Goal: Task Accomplishment & Management: Manage account settings

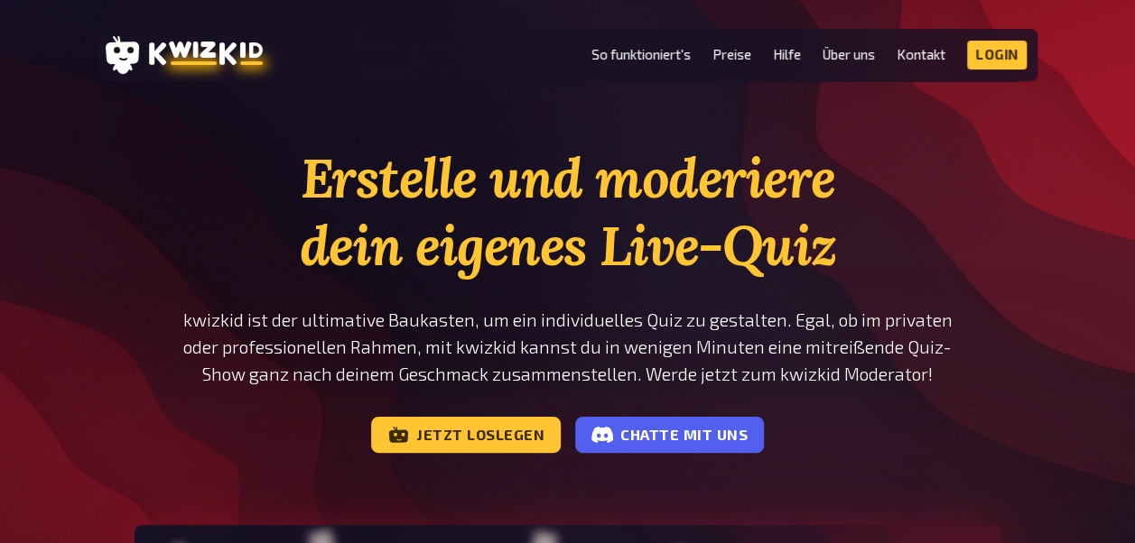
click at [716, 67] on li "Preise" at bounding box center [731, 55] width 39 height 29
click at [728, 60] on link "Preise" at bounding box center [731, 54] width 39 height 15
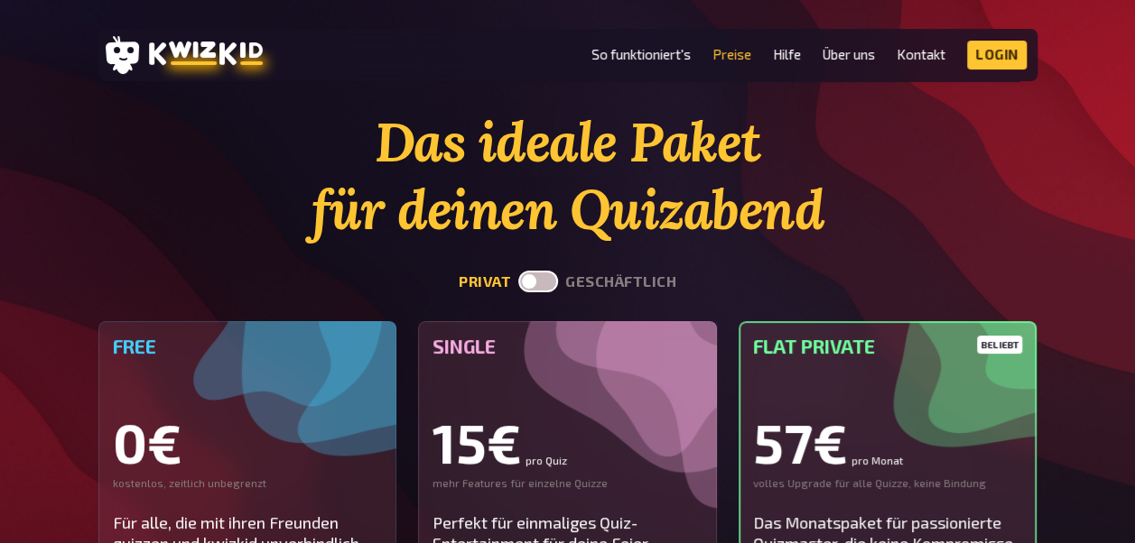
scroll to position [90, 0]
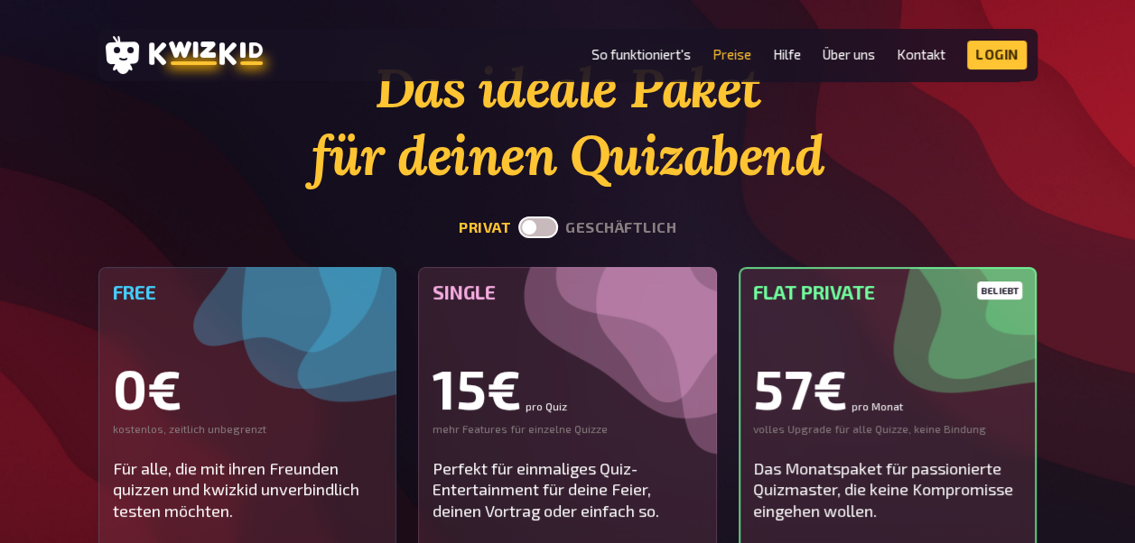
click at [544, 218] on section "Das ideale Paket für deinen Quizabend privat geschäftlich Free 0€ kostenlos, ze…" at bounding box center [567, 510] width 939 height 913
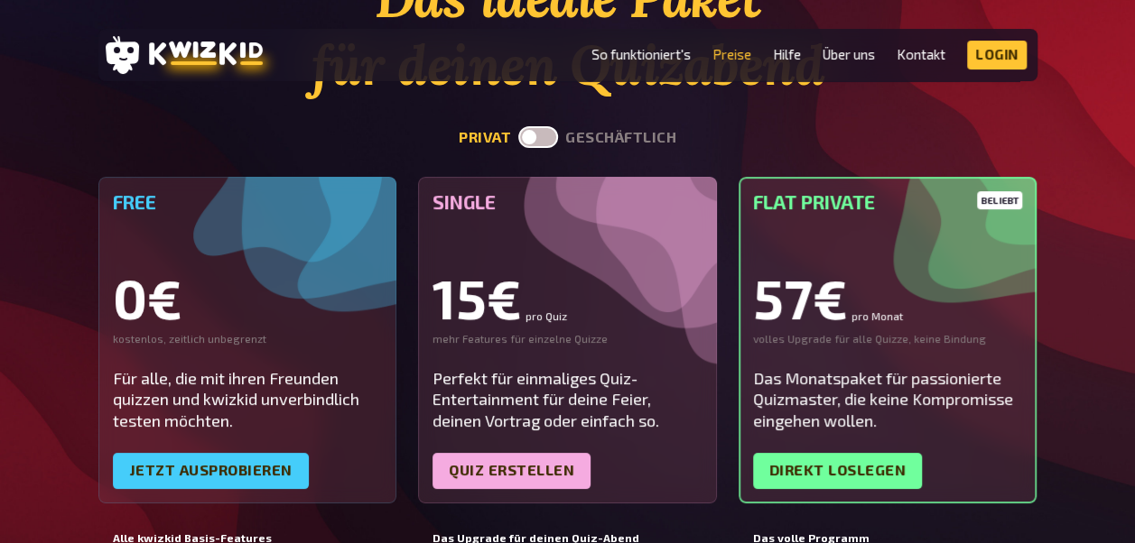
click at [544, 138] on label at bounding box center [538, 137] width 40 height 22
click at [518, 126] on input "checkbox" at bounding box center [517, 125] width 1 height 1
checkbox input "true"
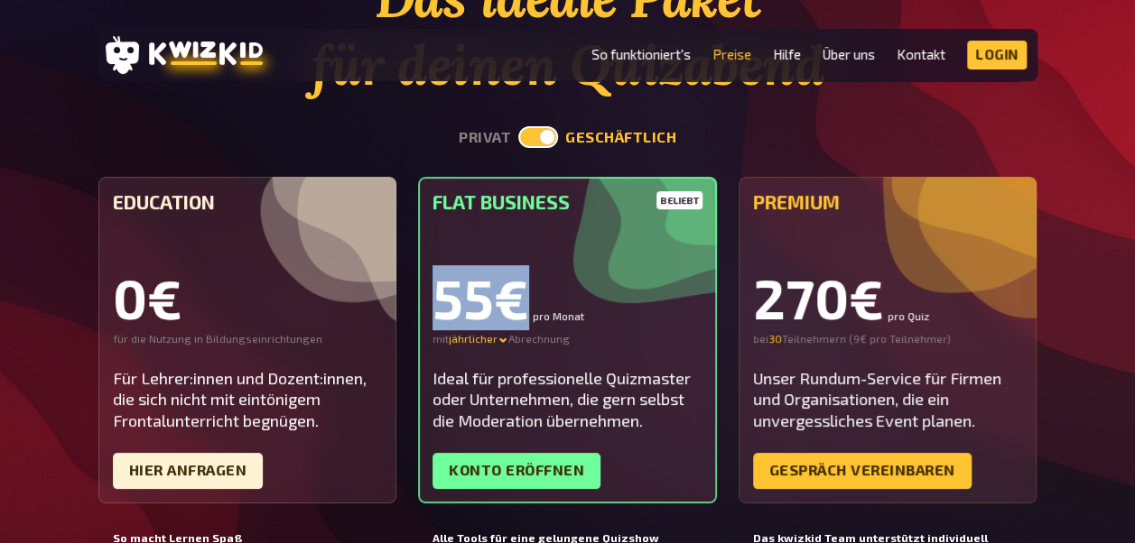
drag, startPoint x: 440, startPoint y: 285, endPoint x: 582, endPoint y: 307, distance: 143.3
click at [582, 307] on div "55€ pro Monat" at bounding box center [567, 298] width 270 height 54
drag, startPoint x: 582, startPoint y: 307, endPoint x: 558, endPoint y: 345, distance: 45.1
click at [558, 345] on div "mit jährlicher Abrechnung" at bounding box center [567, 339] width 270 height 14
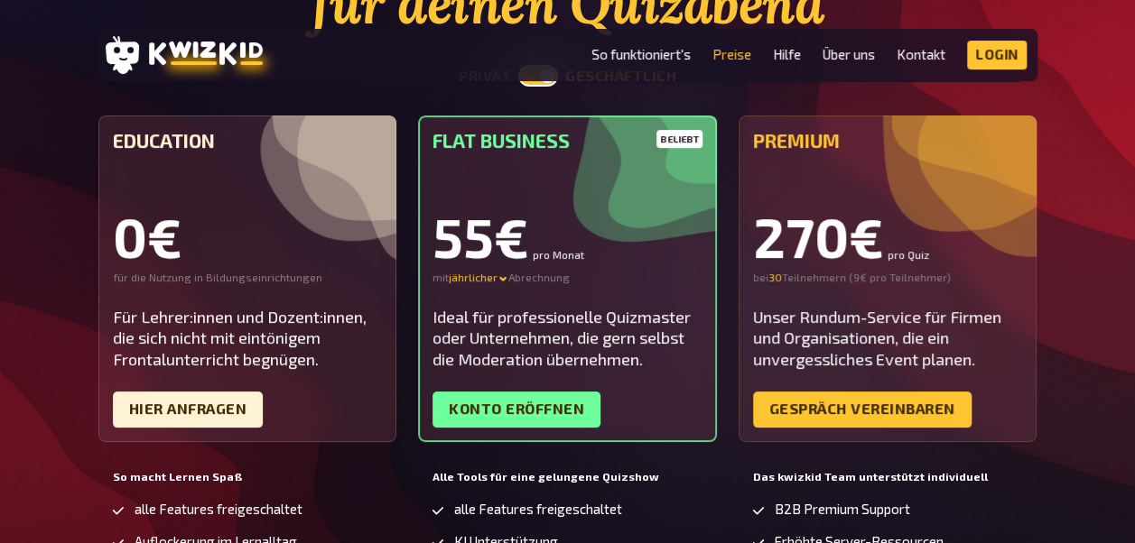
scroll to position [271, 0]
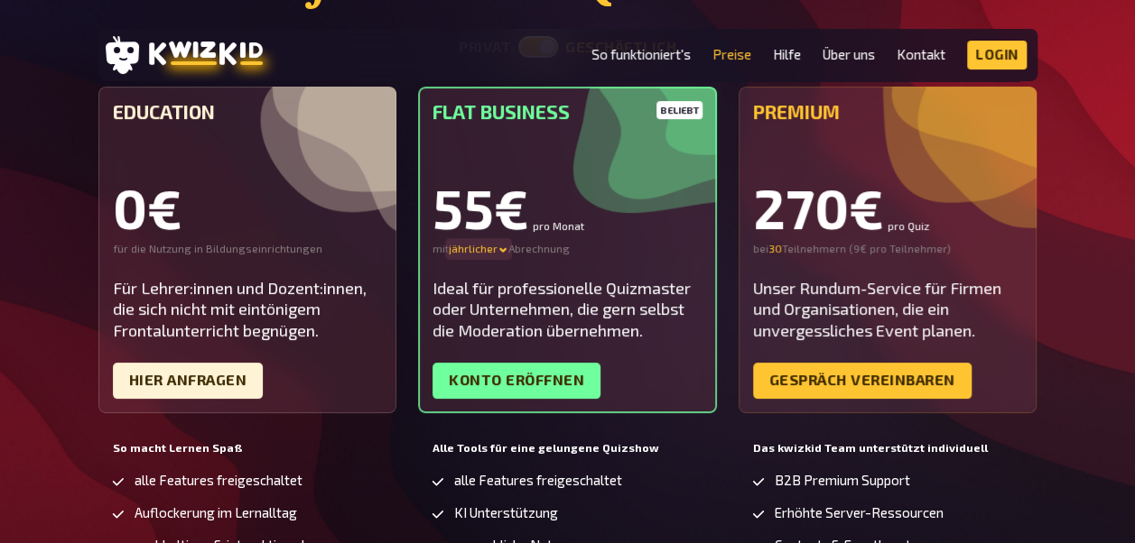
click at [497, 245] on div "jährlicher" at bounding box center [479, 249] width 60 height 14
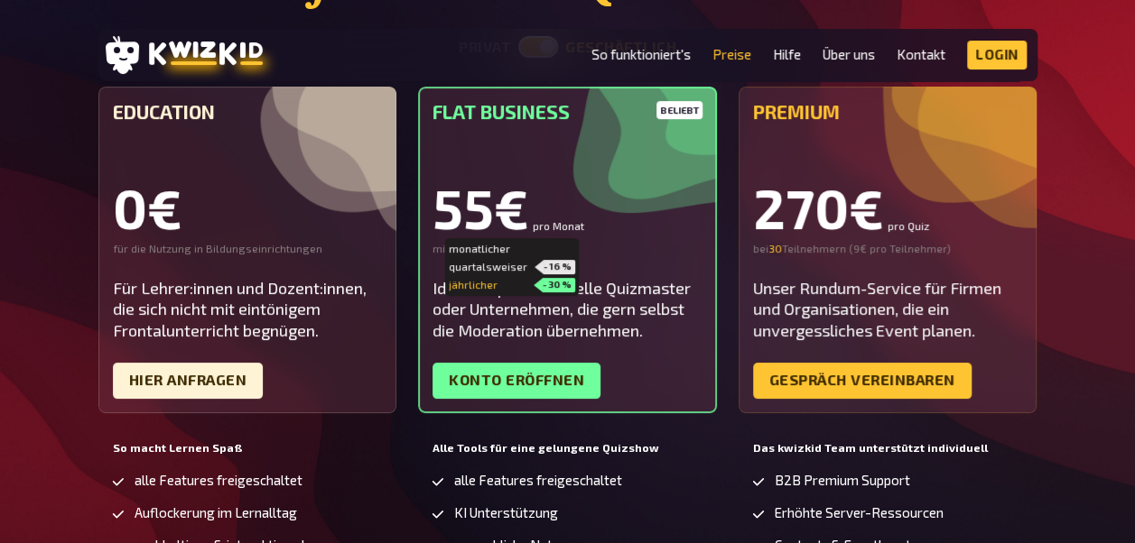
click at [588, 218] on div "55€ pro Monat" at bounding box center [567, 208] width 270 height 54
click at [487, 255] on div "monatlicher" at bounding box center [512, 249] width 126 height 14
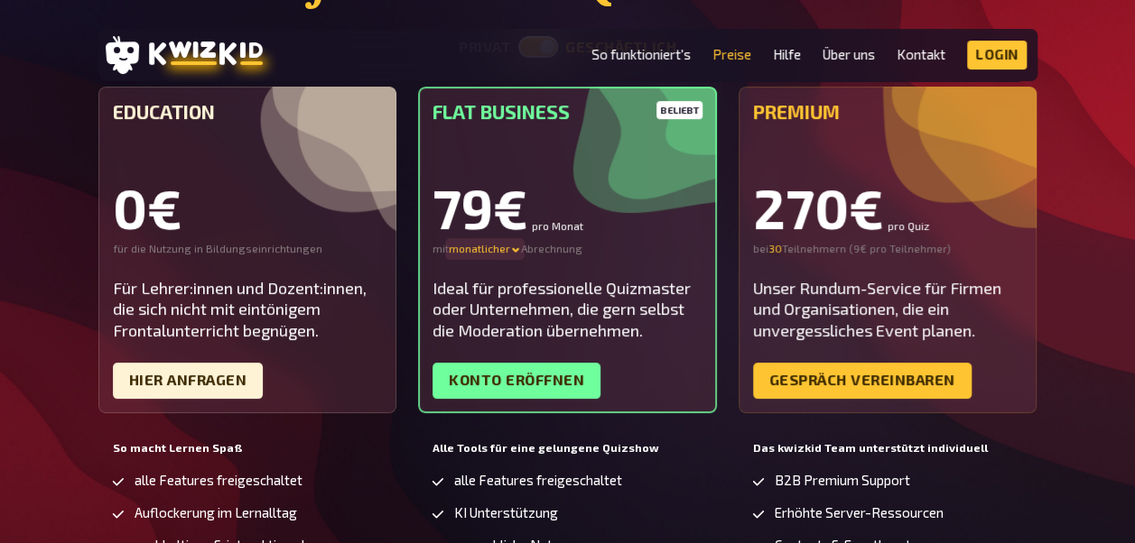
click at [501, 251] on div "monatlicher" at bounding box center [485, 249] width 72 height 14
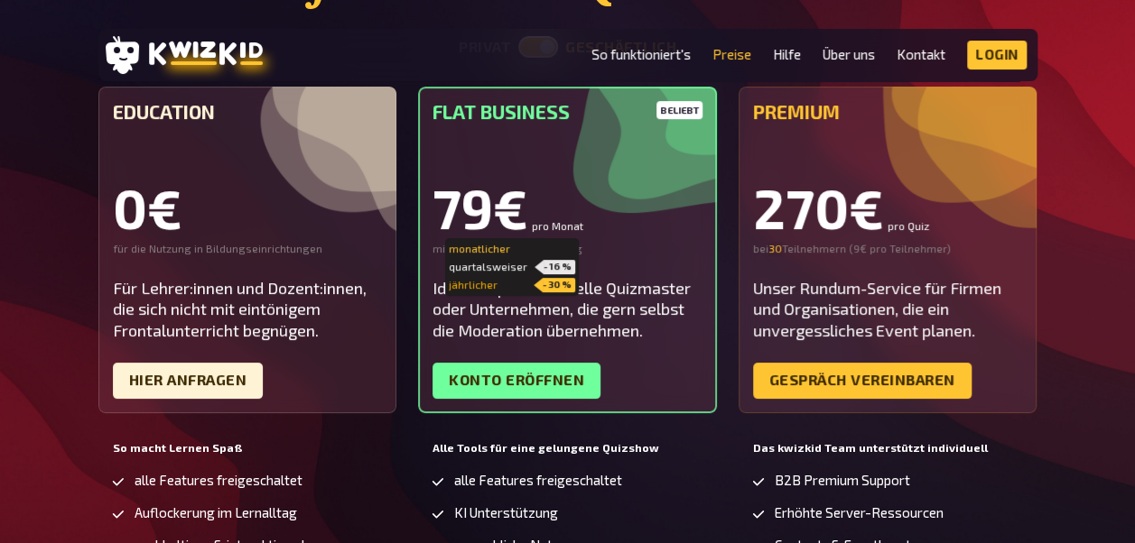
click at [491, 287] on div "jährlicher - 30 %" at bounding box center [512, 285] width 126 height 14
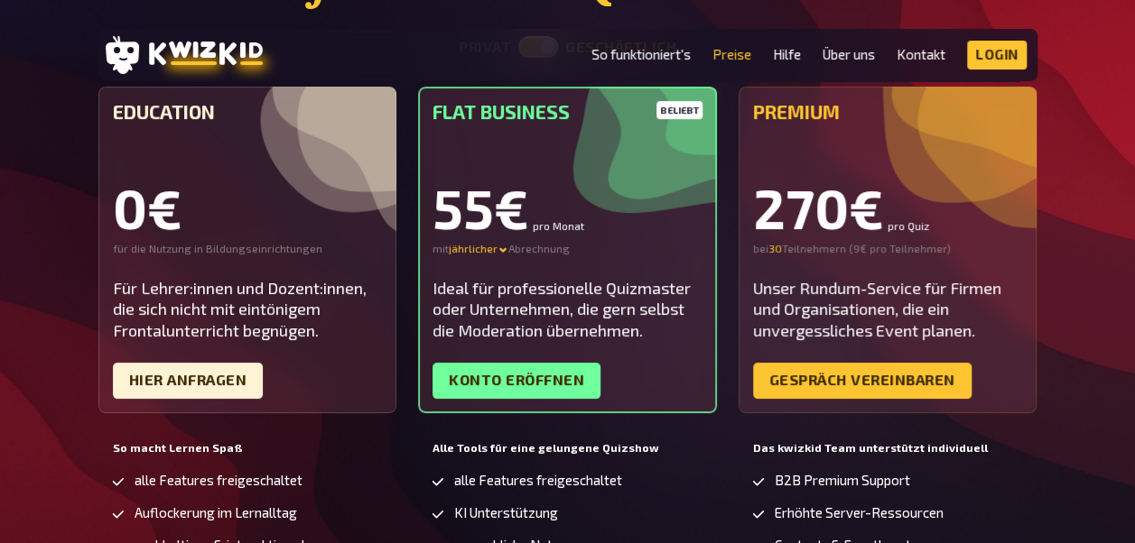
click at [599, 276] on div "beliebt Flat Business 55€ pro Monat mit jährlicher Abrechnung Ideal für profess…" at bounding box center [567, 250] width 299 height 327
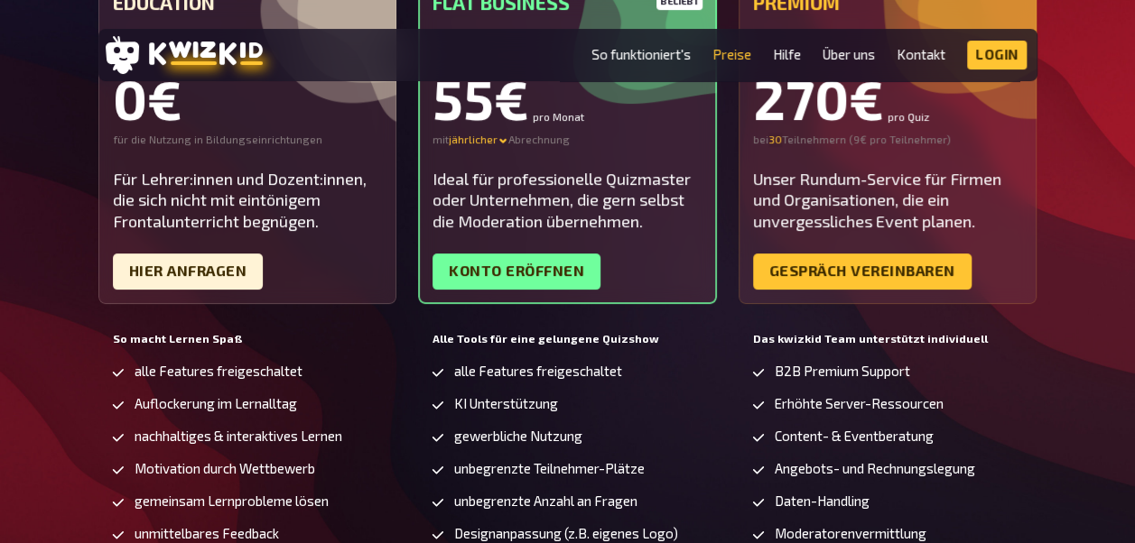
scroll to position [542, 0]
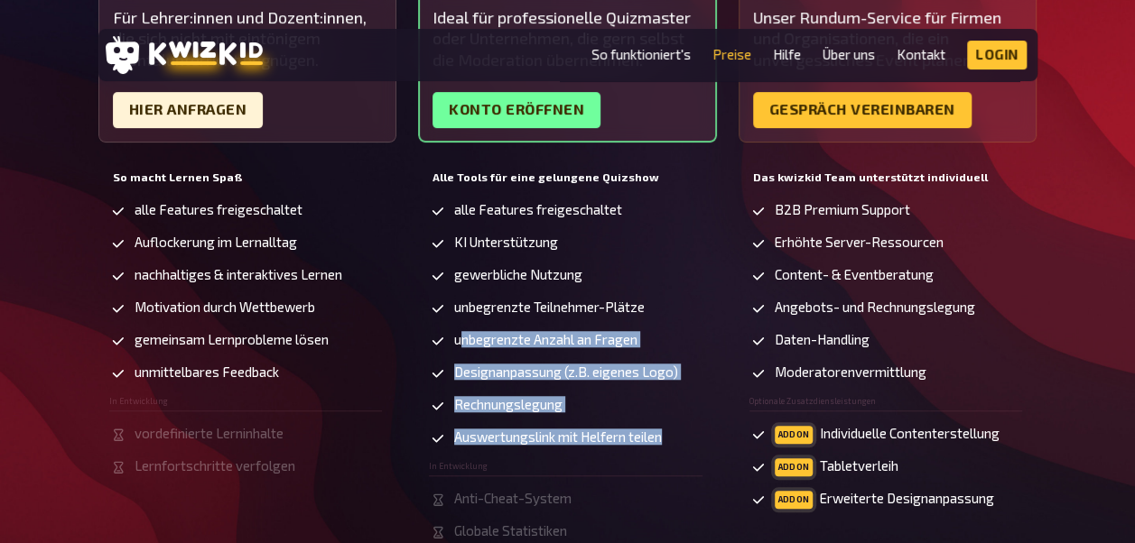
drag, startPoint x: 664, startPoint y: 435, endPoint x: 464, endPoint y: 350, distance: 217.6
click at [464, 350] on ul "alle Features freigeschaltet KI Unterstützung gewerbliche Nutzung unbegrenzte T…" at bounding box center [565, 387] width 273 height 371
drag, startPoint x: 464, startPoint y: 350, endPoint x: 560, endPoint y: 403, distance: 109.5
click at [560, 403] on span "Rechnungslegung" at bounding box center [508, 404] width 108 height 15
click at [656, 440] on span "Auswertungslink mit Helfern teilen" at bounding box center [558, 437] width 208 height 15
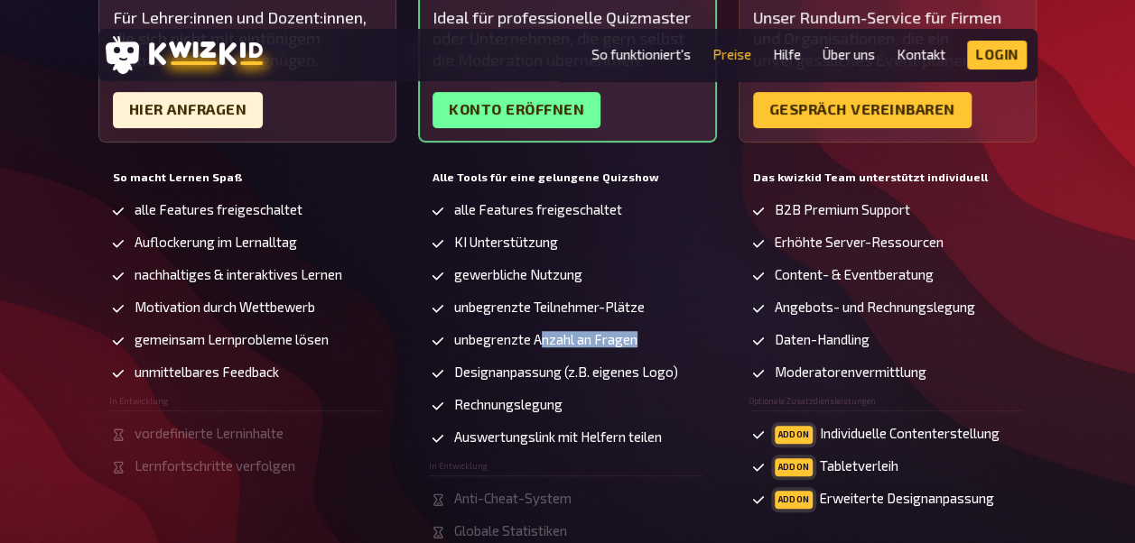
drag, startPoint x: 647, startPoint y: 339, endPoint x: 540, endPoint y: 345, distance: 107.5
click at [540, 345] on li "unbegrenzte Anzahl an Fragen" at bounding box center [565, 341] width 273 height 18
drag, startPoint x: 540, startPoint y: 345, endPoint x: 545, endPoint y: 389, distance: 44.6
click at [545, 389] on ul "alle Features freigeschaltet KI Unterstützung gewerbliche Nutzung unbegrenzte T…" at bounding box center [565, 387] width 273 height 371
click at [588, 271] on li "gewerbliche Nutzung" at bounding box center [565, 276] width 273 height 18
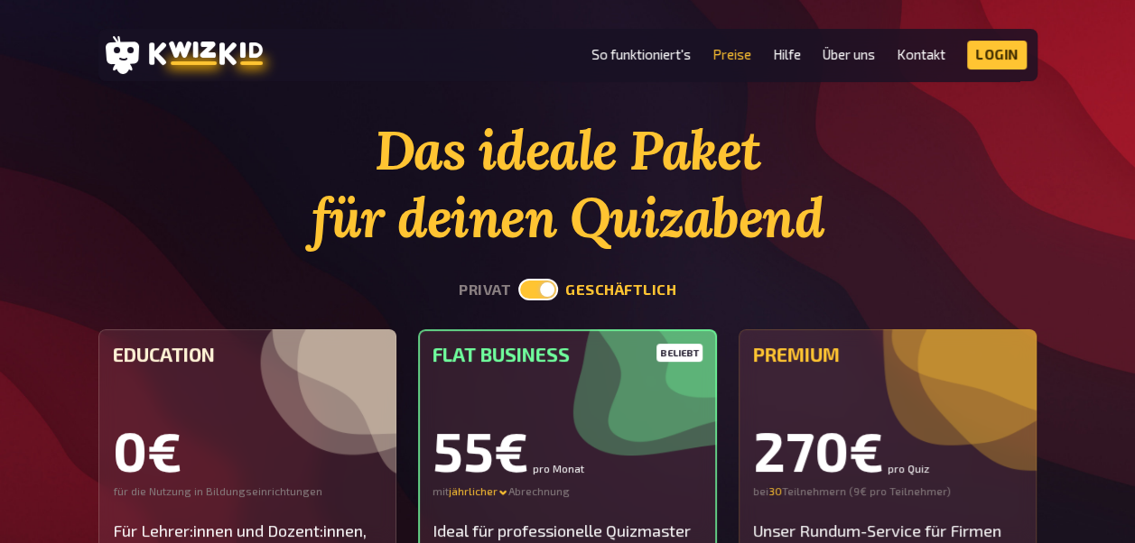
scroll to position [0, 0]
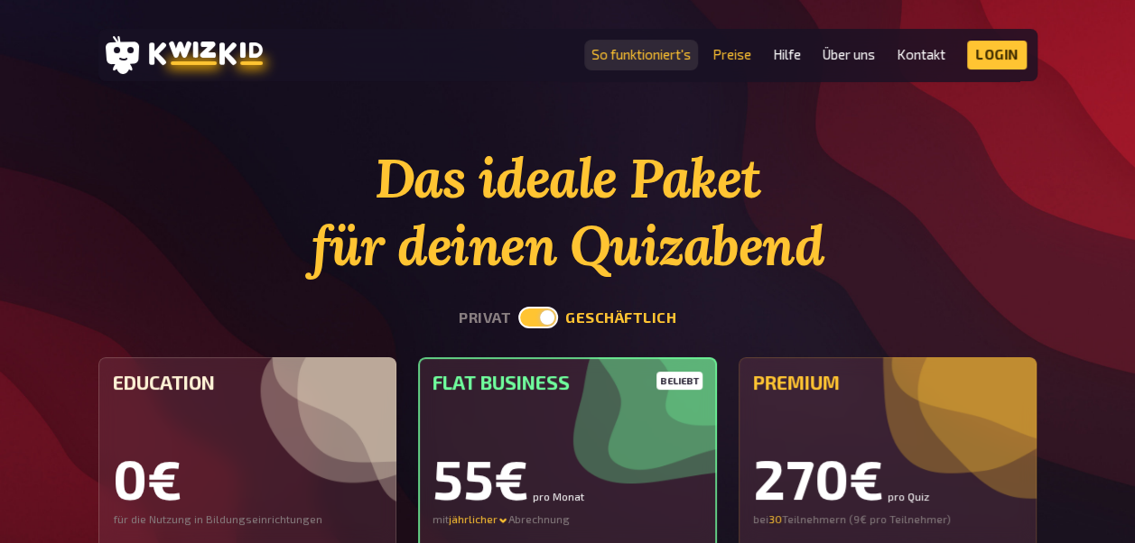
click at [620, 59] on link "So funktioniert's" at bounding box center [640, 54] width 99 height 15
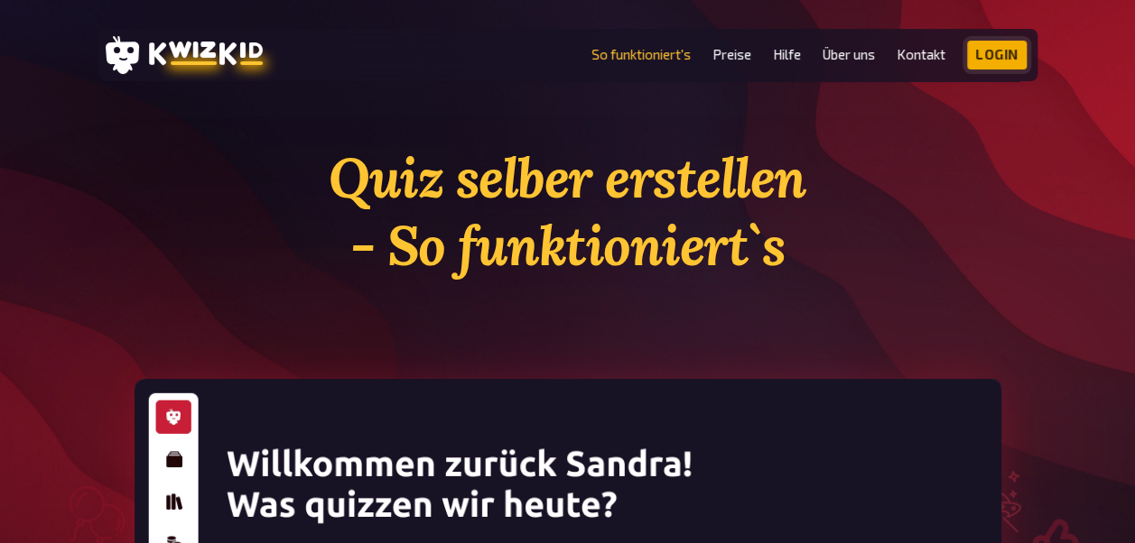
click at [984, 56] on link "Login" at bounding box center [997, 55] width 60 height 29
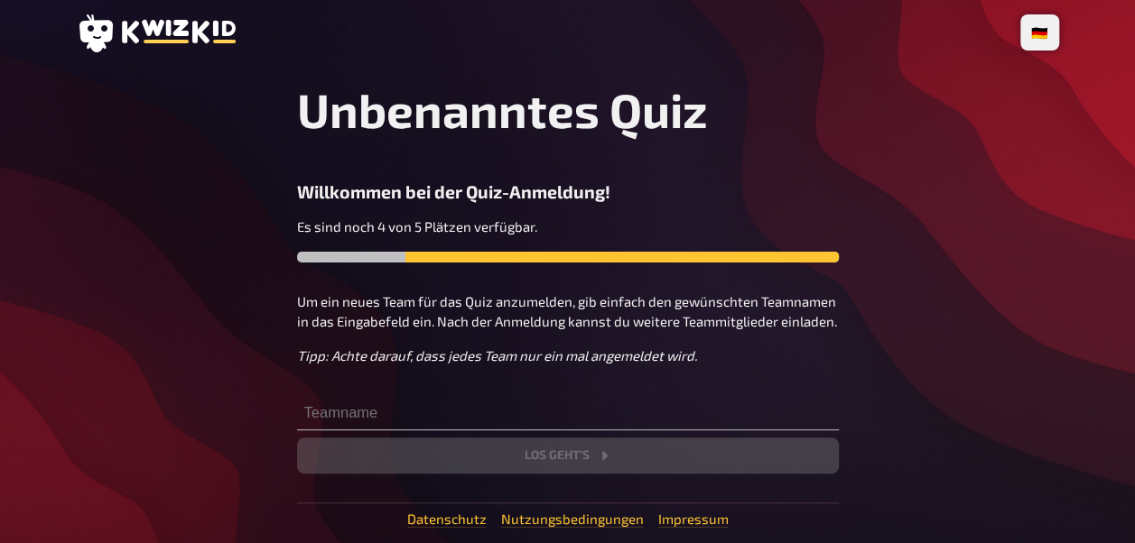
click at [573, 191] on div "Unbenanntes Quiz Willkommen bei der Quiz-Anmeldung! Es sind noch 4 von 5 Plätze…" at bounding box center [568, 277] width 542 height 393
drag, startPoint x: 552, startPoint y: 269, endPoint x: 430, endPoint y: 232, distance: 128.2
click at [552, 269] on div "Unbenanntes Quiz Willkommen bei der Quiz-Anmeldung! Es sind noch 4 von 5 Plätze…" at bounding box center [568, 277] width 542 height 393
drag, startPoint x: 429, startPoint y: 231, endPoint x: 449, endPoint y: 232, distance: 20.8
click at [449, 202] on h3 "Willkommen bei der Quiz-Anmeldung!" at bounding box center [568, 191] width 542 height 21
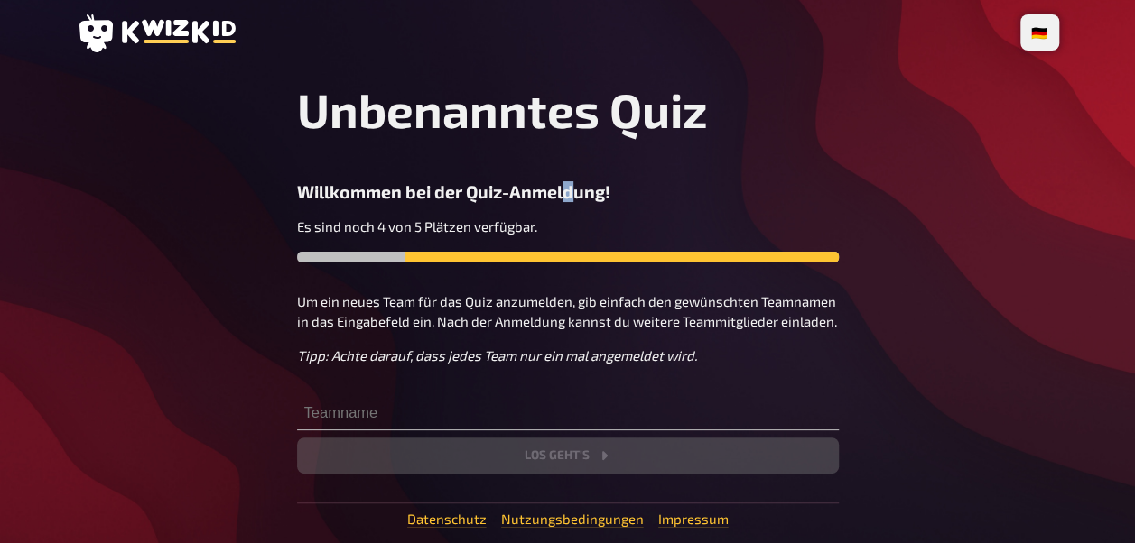
drag, startPoint x: 449, startPoint y: 232, endPoint x: 568, endPoint y: 250, distance: 119.6
click at [568, 202] on h3 "Willkommen bei der Quiz-Anmeldung!" at bounding box center [568, 191] width 542 height 21
copy h3 "d"
click at [815, 138] on h1 "Unbenanntes Quiz" at bounding box center [568, 109] width 542 height 57
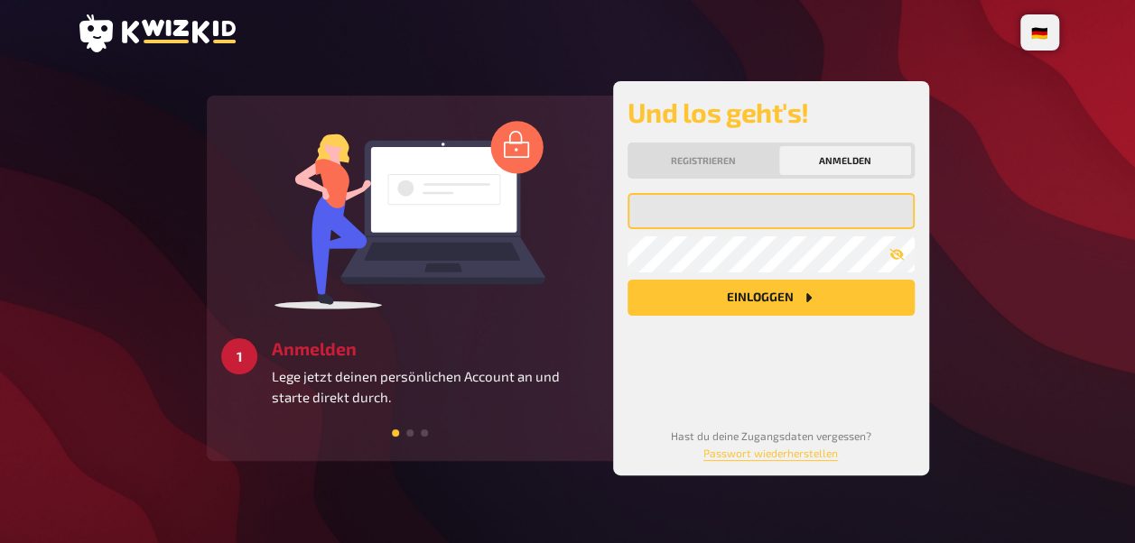
click at [735, 229] on input "email" at bounding box center [770, 211] width 287 height 36
type input "[EMAIL_ADDRESS][PERSON_NAME][DOMAIN_NAME]"
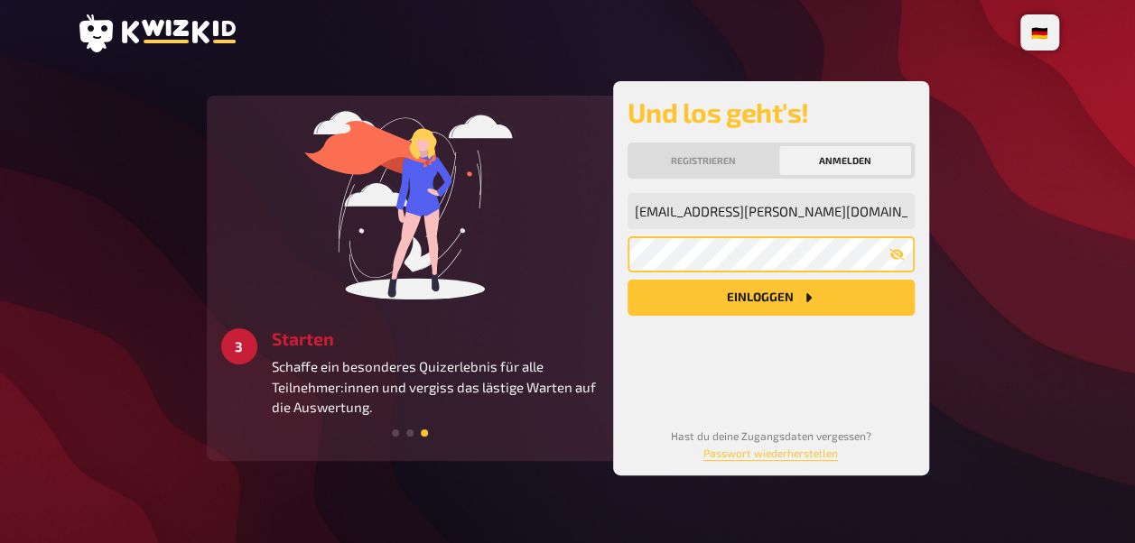
click at [627, 280] on button "Einloggen" at bounding box center [770, 298] width 287 height 36
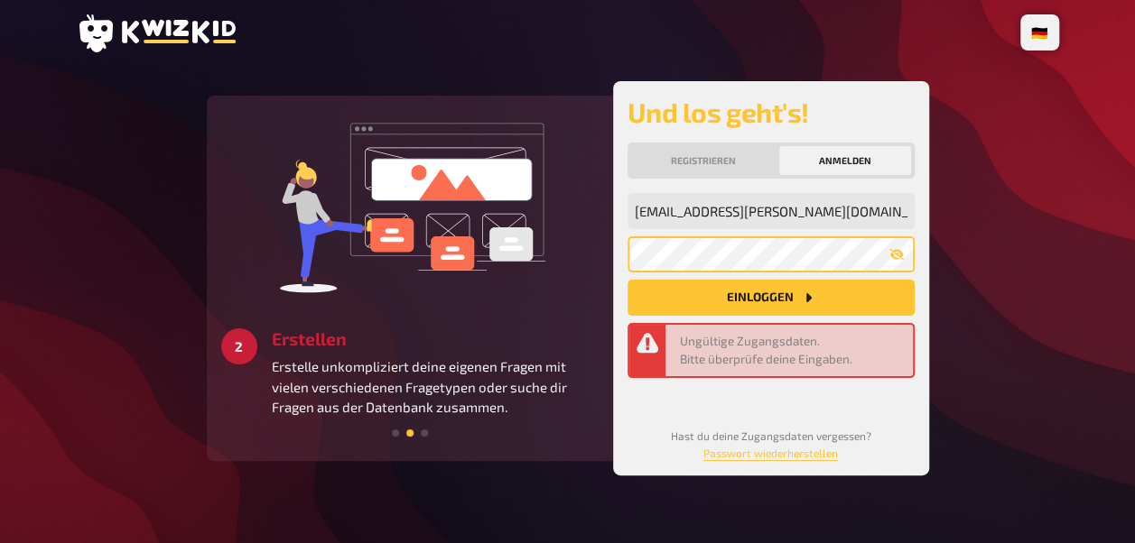
click at [627, 280] on button "Einloggen" at bounding box center [770, 298] width 287 height 36
click at [491, 280] on div "3 Starten Schaffe ein besonderes Quizerlebnis für alle Teilnehmer:innen und ver…" at bounding box center [568, 278] width 722 height 394
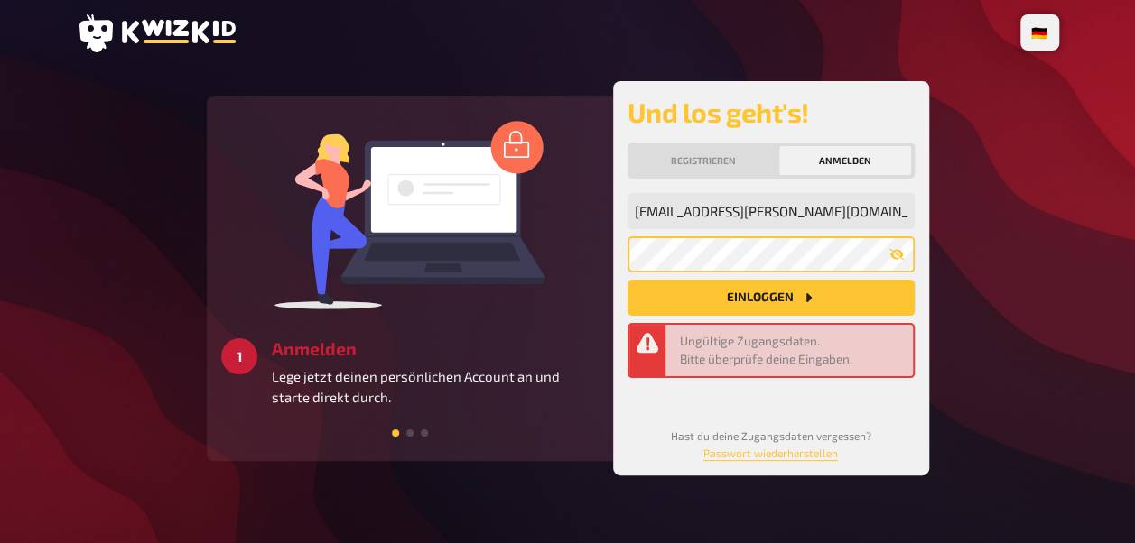
click at [627, 280] on button "Einloggen" at bounding box center [770, 298] width 287 height 36
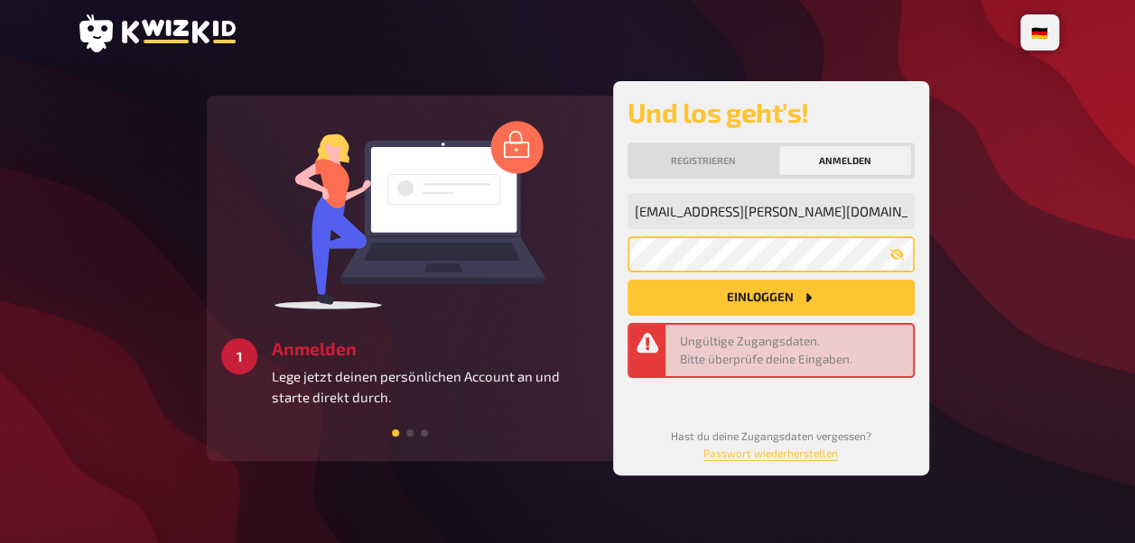
click at [627, 280] on button "Einloggen" at bounding box center [770, 298] width 287 height 36
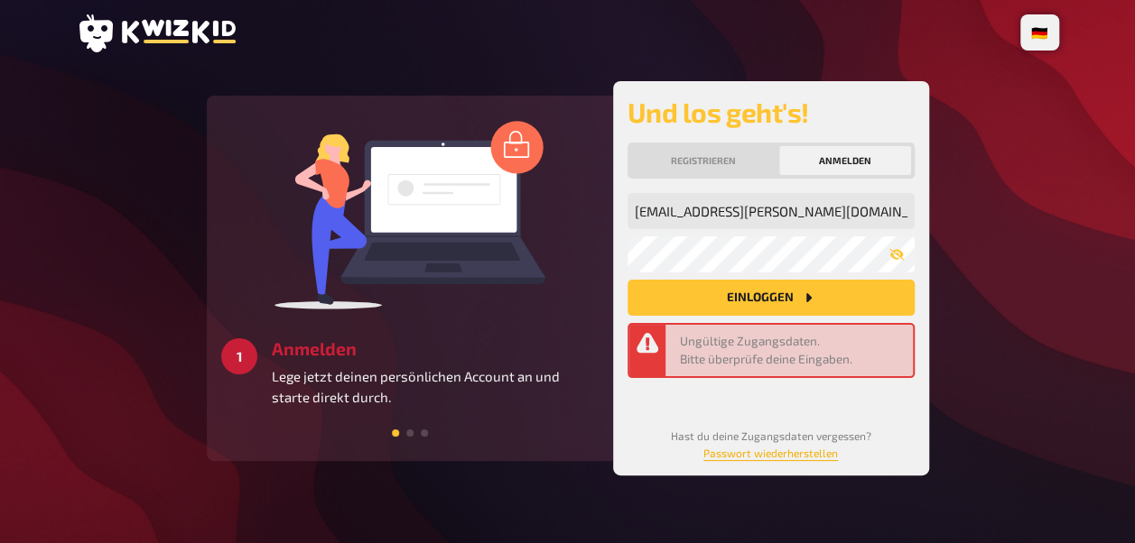
click at [766, 459] on link "Passwort wiederherstellen" at bounding box center [770, 453] width 134 height 13
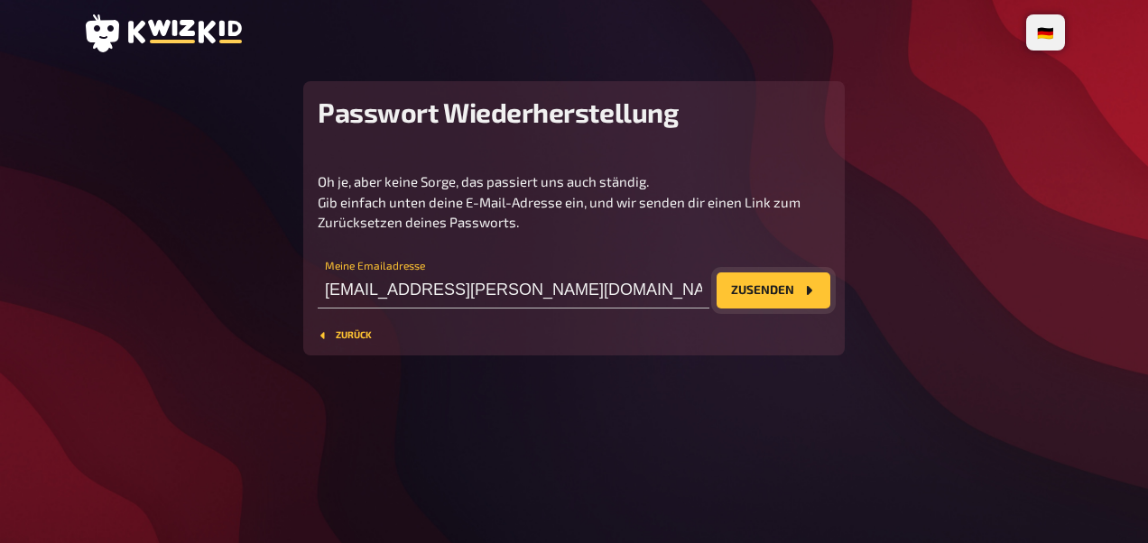
click at [790, 309] on button "Zusenden" at bounding box center [774, 291] width 114 height 36
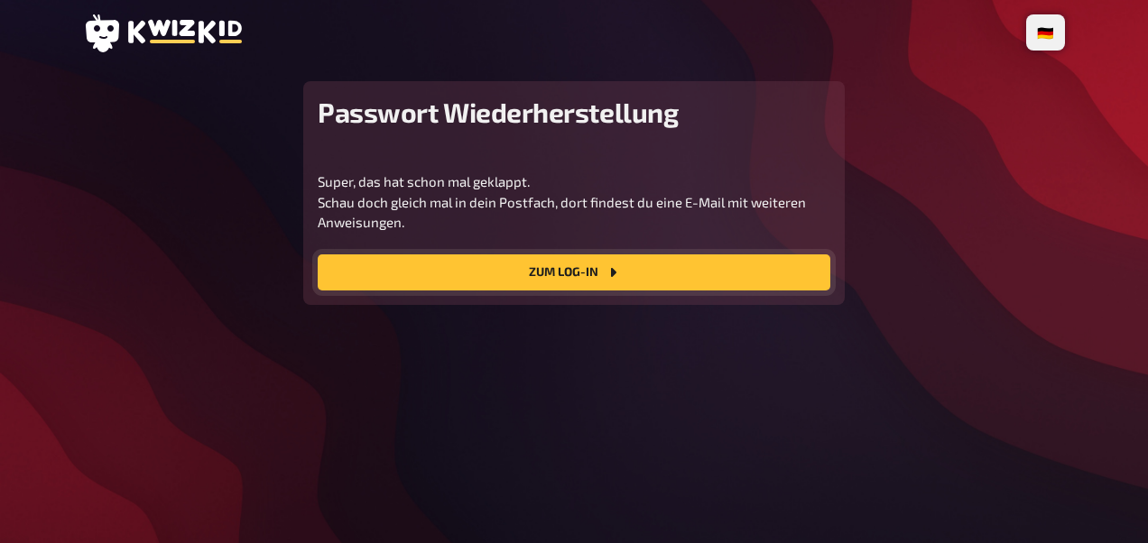
click at [647, 291] on link "Zum Log-In" at bounding box center [574, 273] width 513 height 36
